Goal: Find specific page/section: Find specific page/section

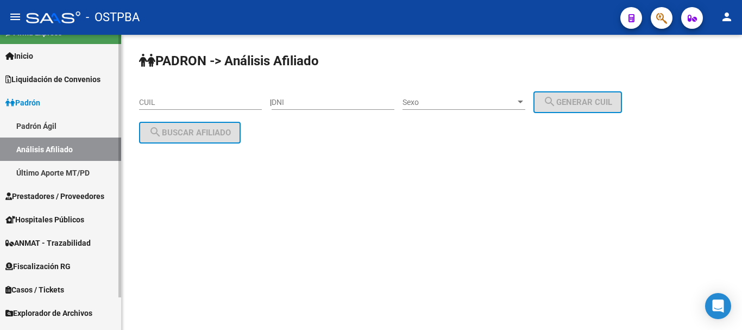
scroll to position [36, 0]
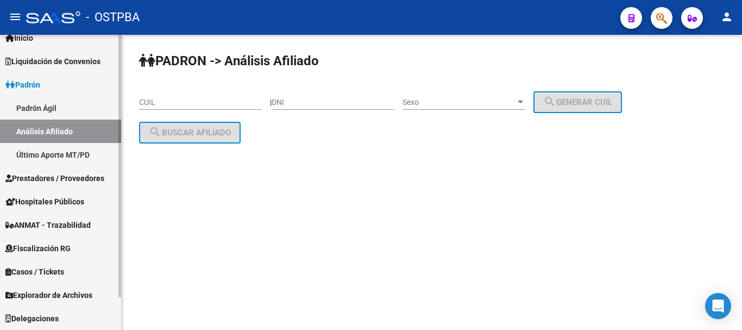
click at [60, 289] on span "Explorador de Archivos" at bounding box center [48, 295] width 87 height 12
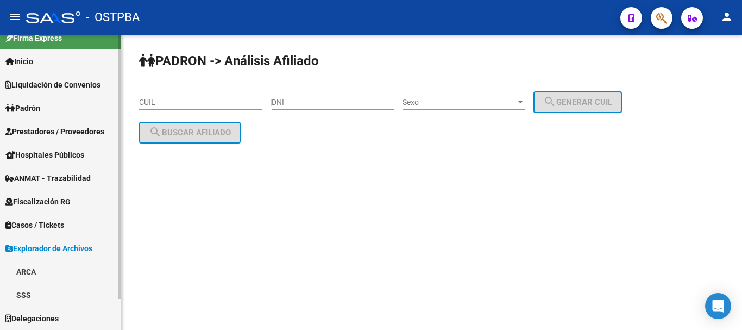
scroll to position [13, 0]
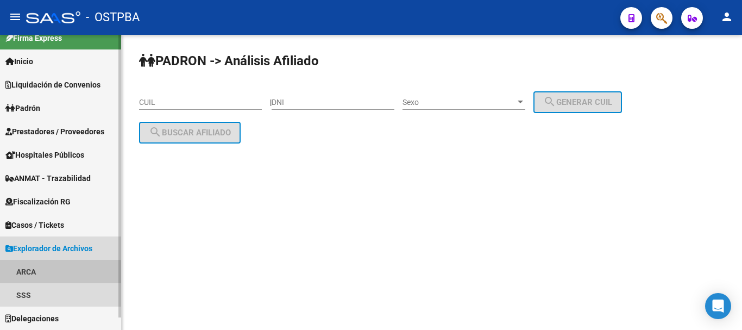
click at [30, 274] on link "ARCA" at bounding box center [60, 271] width 121 height 23
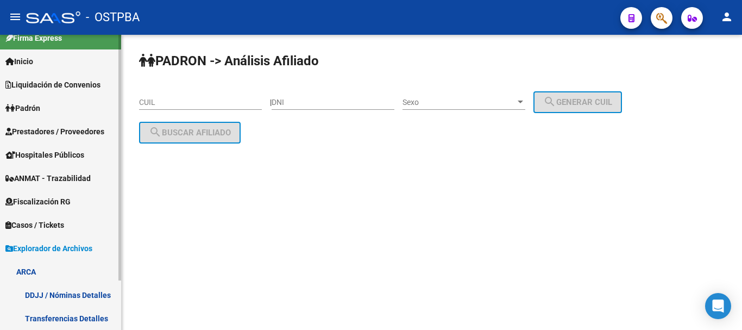
scroll to position [60, 0]
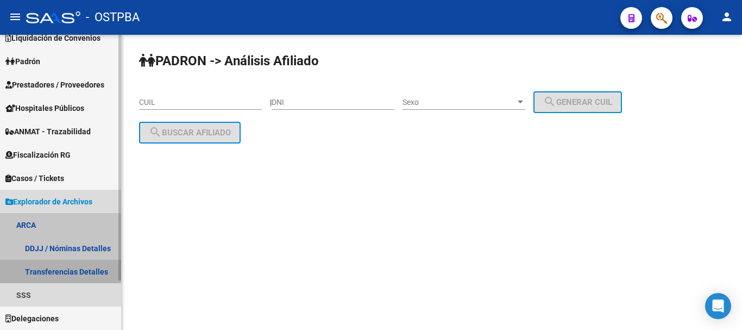
click at [73, 265] on link "Transferencias Detalles" at bounding box center [60, 271] width 121 height 23
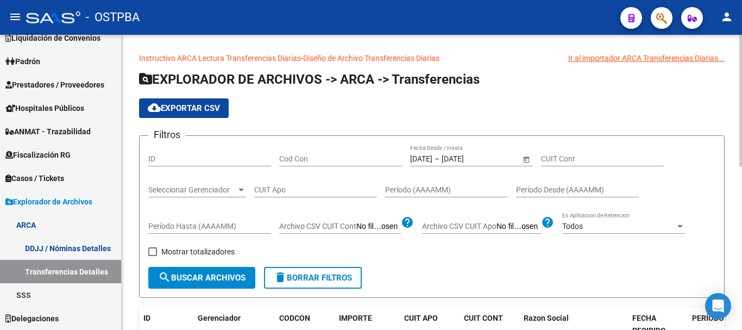
click at [210, 275] on span "search Buscar Archivos" at bounding box center [201, 278] width 87 height 10
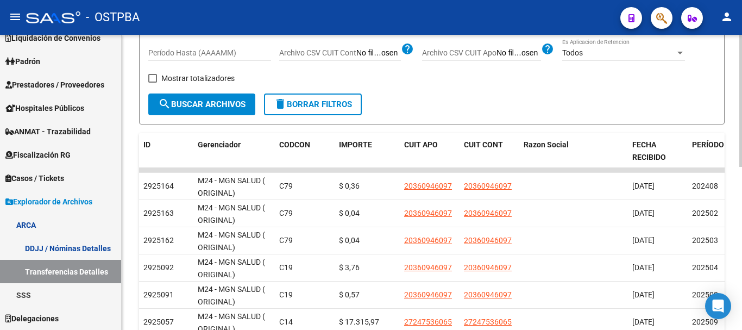
scroll to position [109, 0]
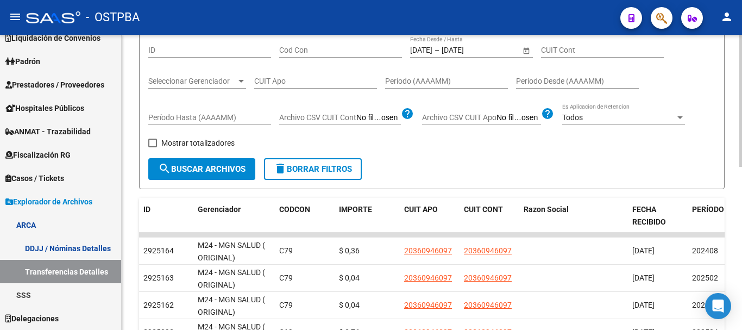
click at [215, 136] on div "Filtros ID Cod Con [DATE] [DATE] – [DATE] [DATE] Fecha Desde / Hasta CUIT Cont …" at bounding box center [431, 97] width 567 height 122
click at [217, 146] on span "Mostrar totalizadores" at bounding box center [197, 142] width 73 height 13
click at [153, 147] on input "Mostrar totalizadores" at bounding box center [152, 147] width 1 height 1
checkbox input "true"
click at [216, 169] on span "search Buscar Archivos" at bounding box center [201, 169] width 87 height 10
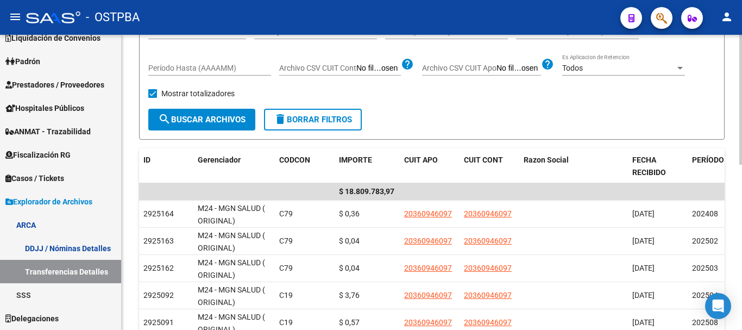
scroll to position [0, 0]
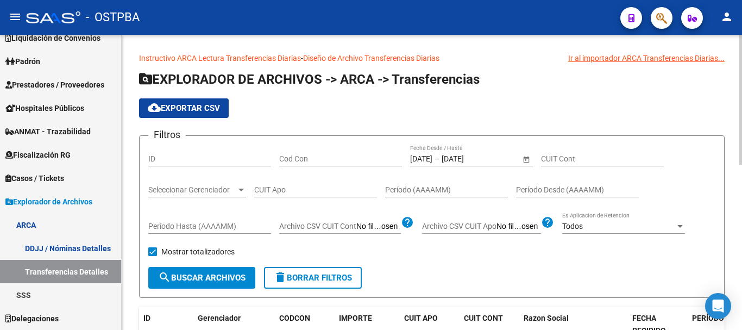
click at [299, 157] on input "Cod Con" at bounding box center [340, 158] width 123 height 9
click at [211, 279] on span "search Buscar Archivos" at bounding box center [201, 278] width 87 height 10
click at [323, 163] on input "c14" at bounding box center [340, 158] width 123 height 9
click at [259, 165] on div "Filtros ID c14 Cod Con [DATE] [DATE] – [DATE] [DATE] Fecha Desde / Hasta CUIT C…" at bounding box center [431, 206] width 567 height 122
type input "4"
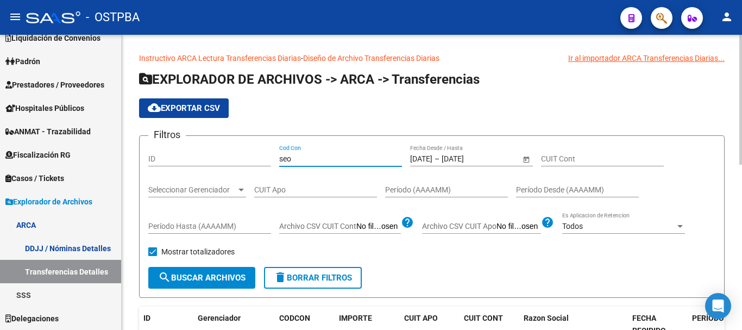
type input "seo"
click at [195, 273] on span "search Buscar Archivos" at bounding box center [201, 278] width 87 height 10
